Goal: Navigation & Orientation: Go to known website

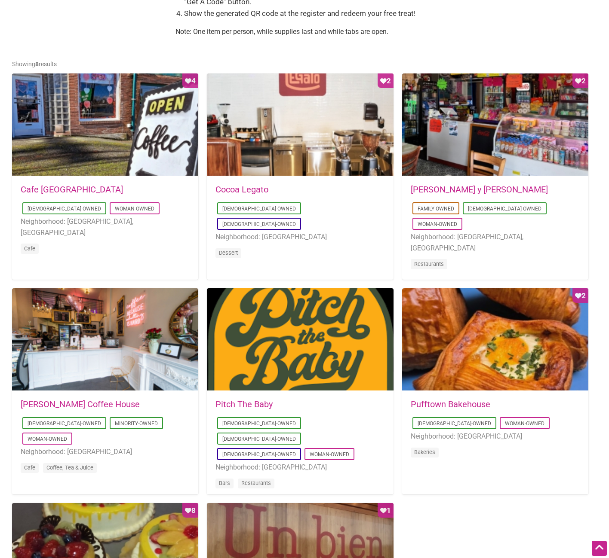
scroll to position [387, 0]
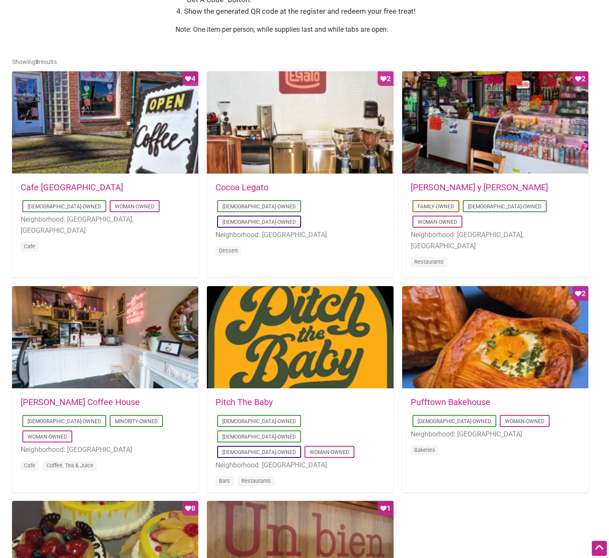
click at [78, 403] on link "[PERSON_NAME] Coffee House" at bounding box center [80, 402] width 119 height 10
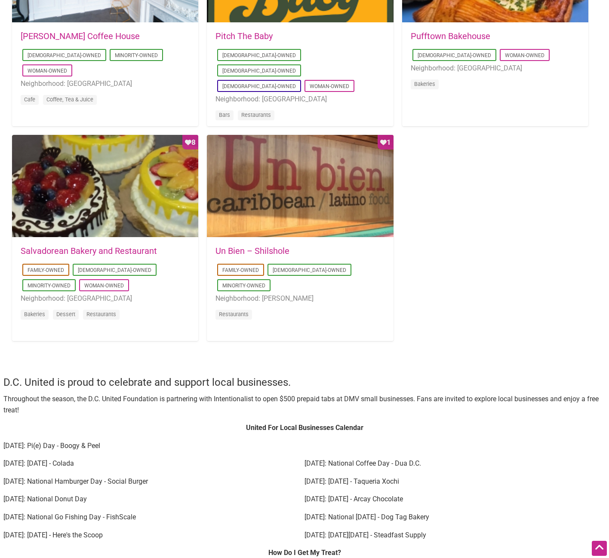
scroll to position [774, 0]
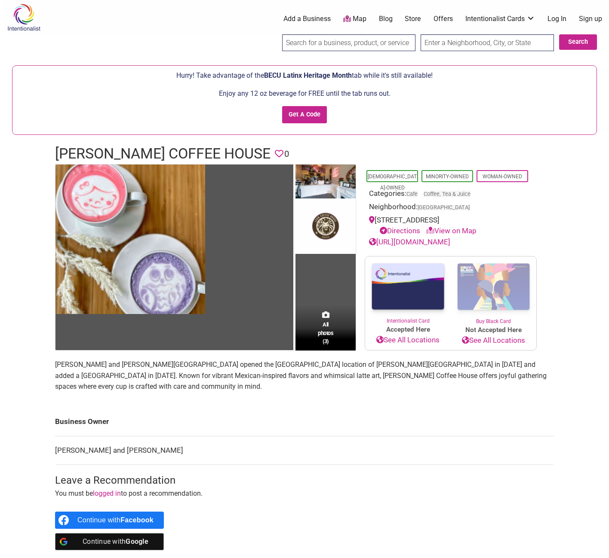
click at [450, 232] on link "View on Map" at bounding box center [451, 231] width 50 height 9
click at [445, 228] on link "View on Map" at bounding box center [451, 231] width 50 height 9
click at [412, 243] on link "[URL][DOMAIN_NAME]" at bounding box center [409, 242] width 81 height 9
